Goal: Task Accomplishment & Management: Complete application form

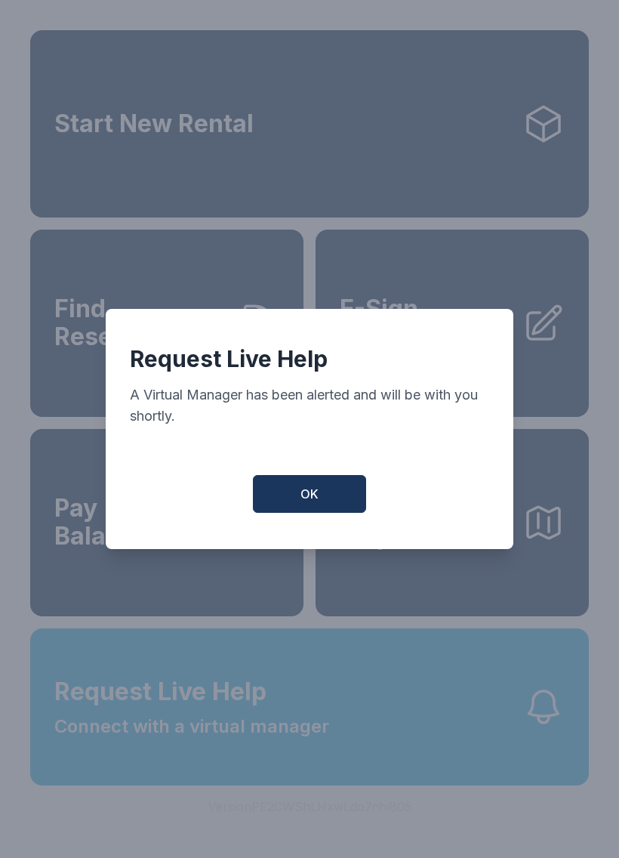
click at [309, 503] on span "OK" at bounding box center [310, 494] width 18 height 18
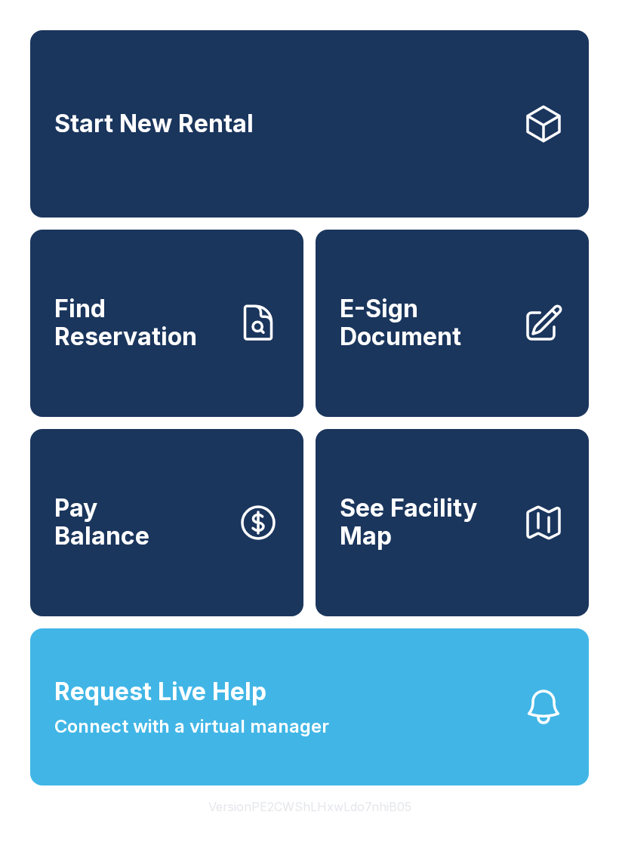
click at [167, 336] on span "Find Reservation" at bounding box center [139, 322] width 171 height 55
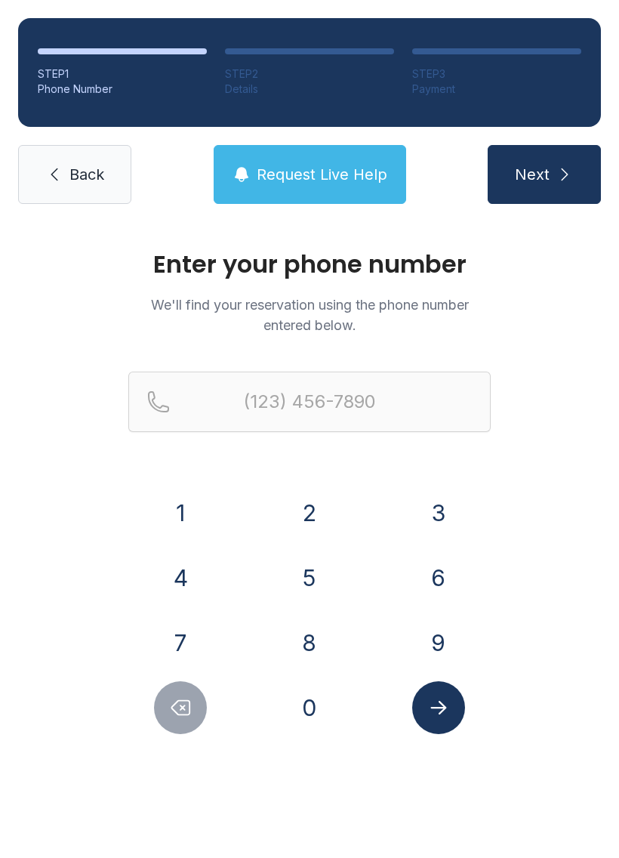
click at [175, 643] on button "7" at bounding box center [180, 642] width 53 height 53
click at [325, 512] on button "2" at bounding box center [309, 512] width 53 height 53
click at [190, 634] on button "7" at bounding box center [180, 642] width 53 height 53
click at [317, 508] on button "2" at bounding box center [309, 512] width 53 height 53
click at [187, 640] on button "7" at bounding box center [180, 642] width 53 height 53
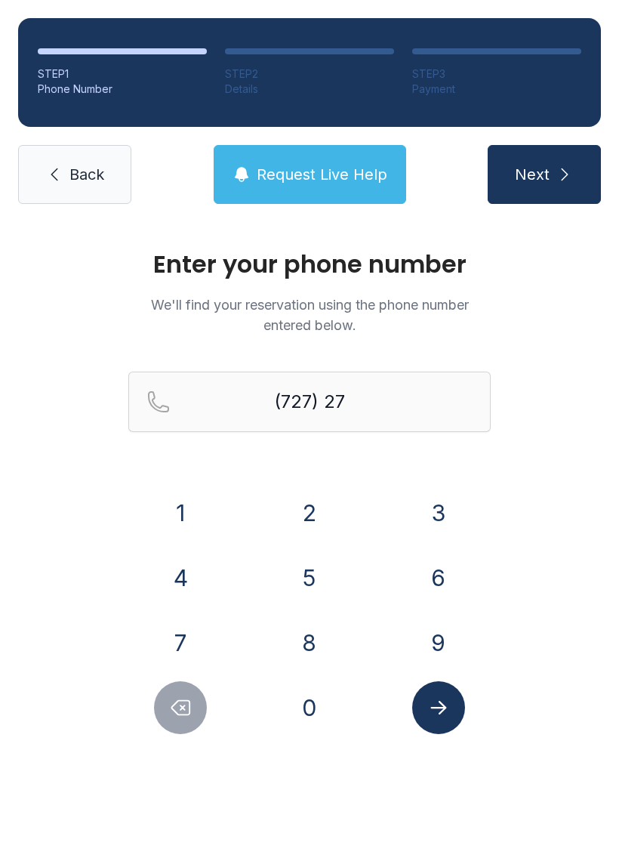
click at [172, 513] on button "1" at bounding box center [180, 512] width 53 height 53
click at [302, 487] on button "2" at bounding box center [309, 512] width 53 height 53
click at [443, 511] on button "3" at bounding box center [438, 512] width 53 height 53
click at [310, 711] on button "0" at bounding box center [309, 707] width 53 height 53
click at [297, 638] on button "8" at bounding box center [309, 642] width 53 height 53
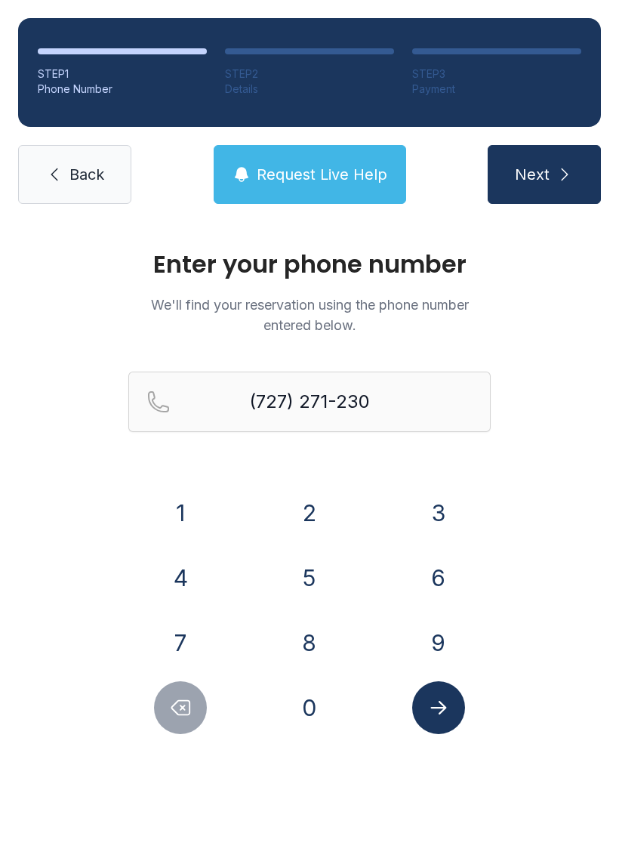
type input "[PHONE_NUMBER]"
click at [542, 171] on span "Next" at bounding box center [532, 174] width 35 height 21
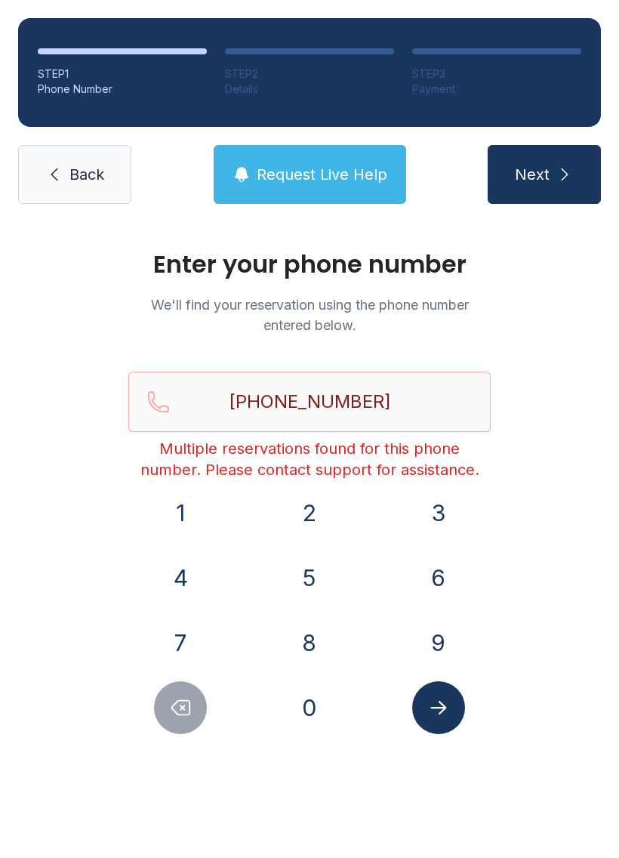
click at [551, 372] on div "Enter your phone number We'll find your reservation using the phone number ente…" at bounding box center [309, 508] width 619 height 572
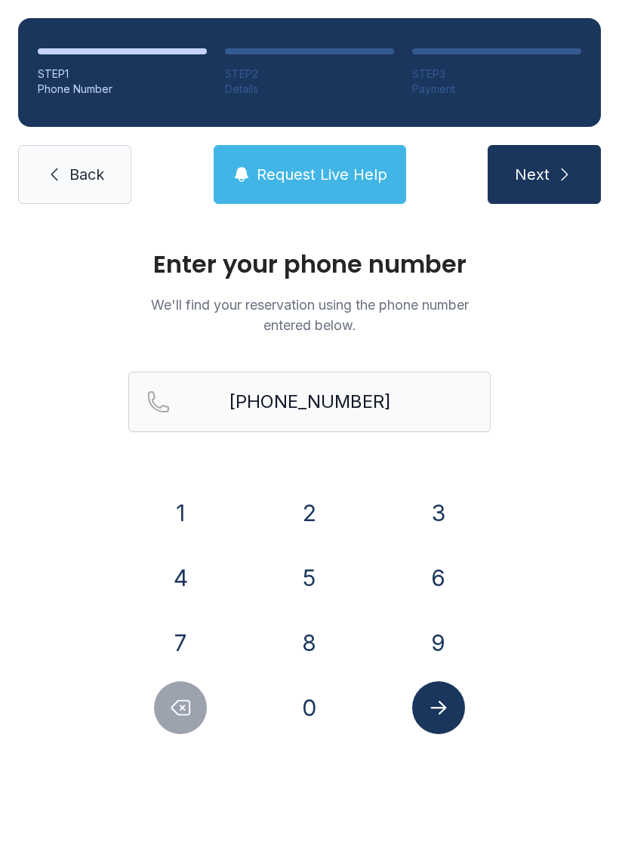
click at [446, 694] on button "Submit lookup form" at bounding box center [438, 707] width 53 height 53
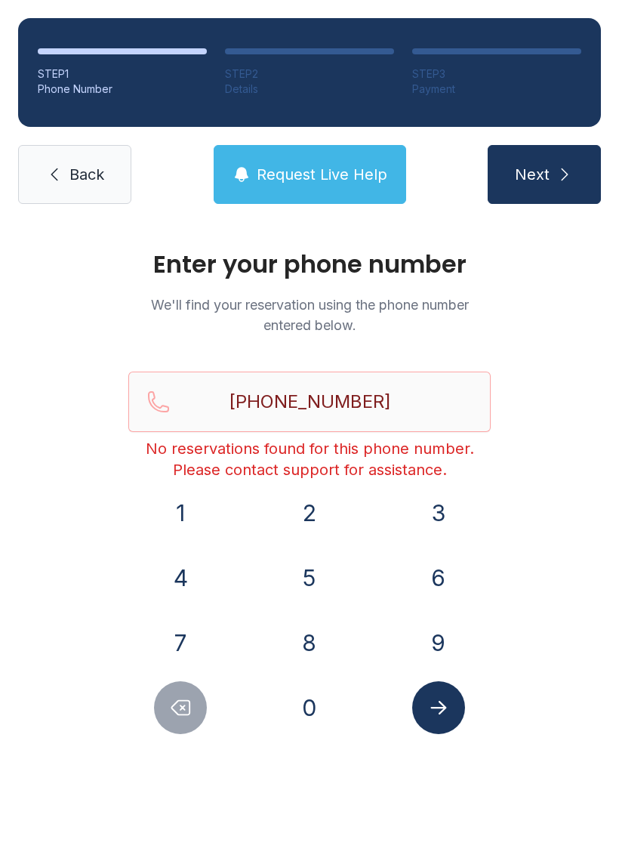
click at [548, 164] on span "Next" at bounding box center [532, 174] width 35 height 21
click at [532, 168] on span "Next" at bounding box center [532, 174] width 35 height 21
click at [78, 165] on span "Back" at bounding box center [86, 174] width 35 height 21
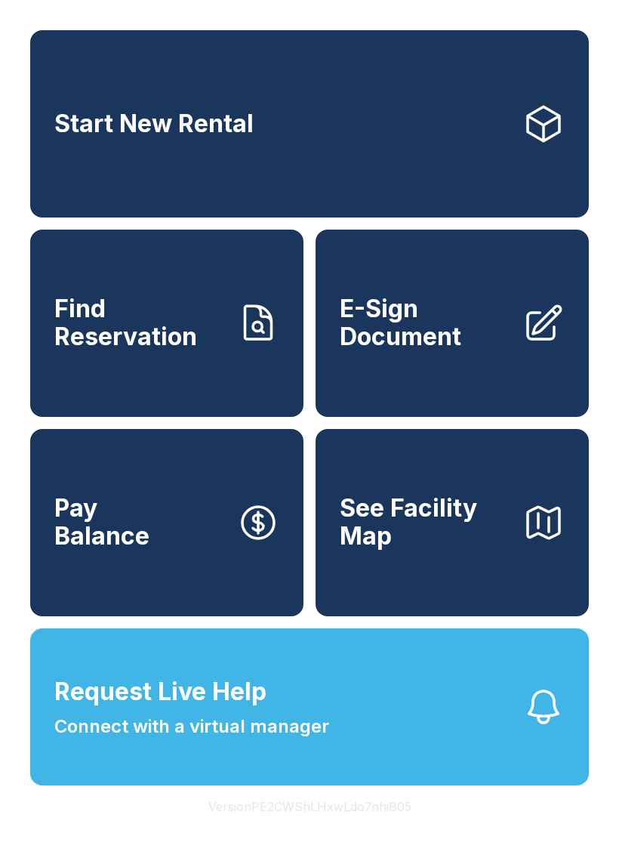
click at [433, 341] on span "E-Sign Document" at bounding box center [425, 322] width 171 height 55
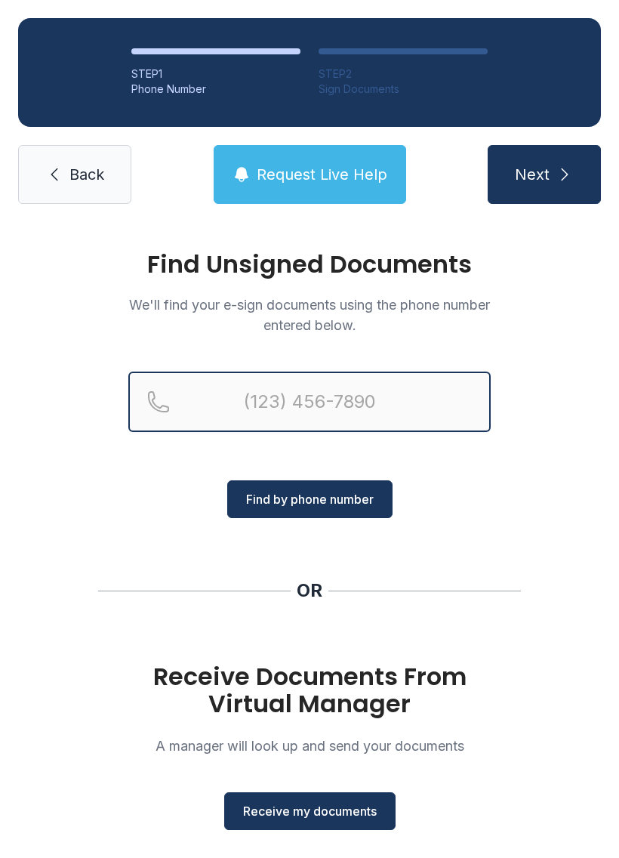
click at [366, 382] on input "Reservation phone number" at bounding box center [309, 402] width 362 height 60
type input "[PHONE_NUMBER]"
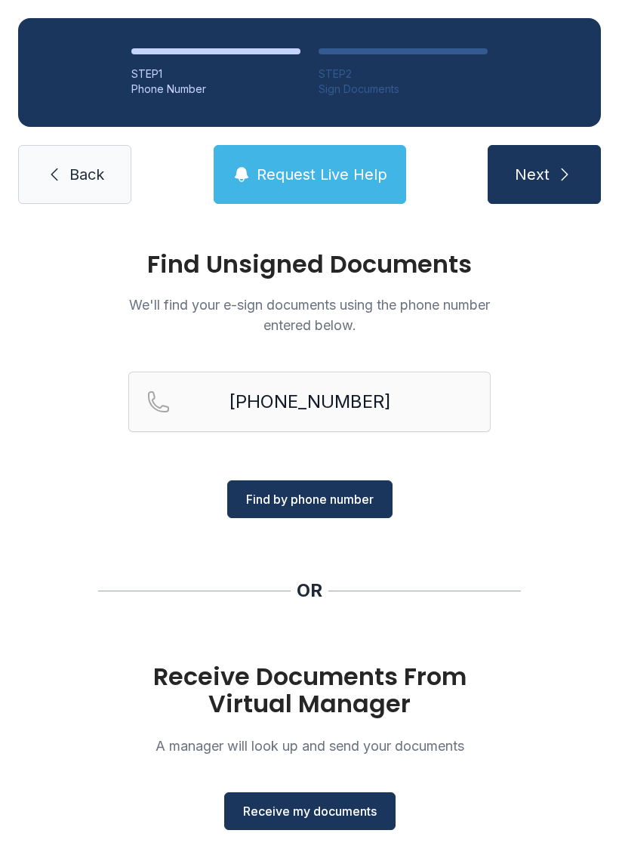
click at [326, 486] on button "Find by phone number" at bounding box center [309, 499] width 165 height 38
click at [298, 485] on button "Find by phone number" at bounding box center [309, 499] width 165 height 38
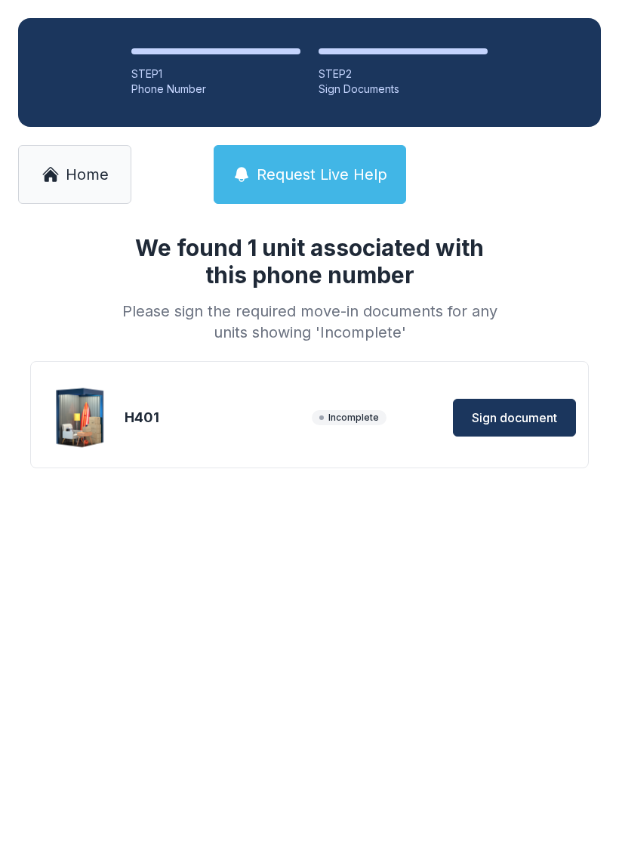
click at [320, 498] on div "We found 1 unit associated with this phone number Please sign the required move…" at bounding box center [309, 375] width 619 height 307
click at [519, 411] on span "Sign document" at bounding box center [514, 418] width 85 height 18
